Goal: Task Accomplishment & Management: Manage account settings

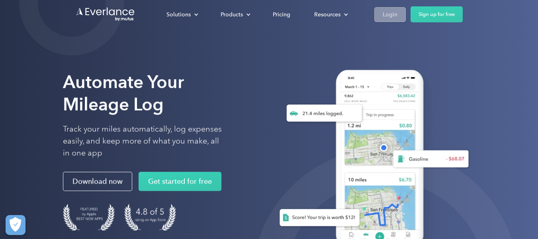
click at [390, 13] on div "Login" at bounding box center [390, 15] width 15 height 10
